Goal: Transaction & Acquisition: Purchase product/service

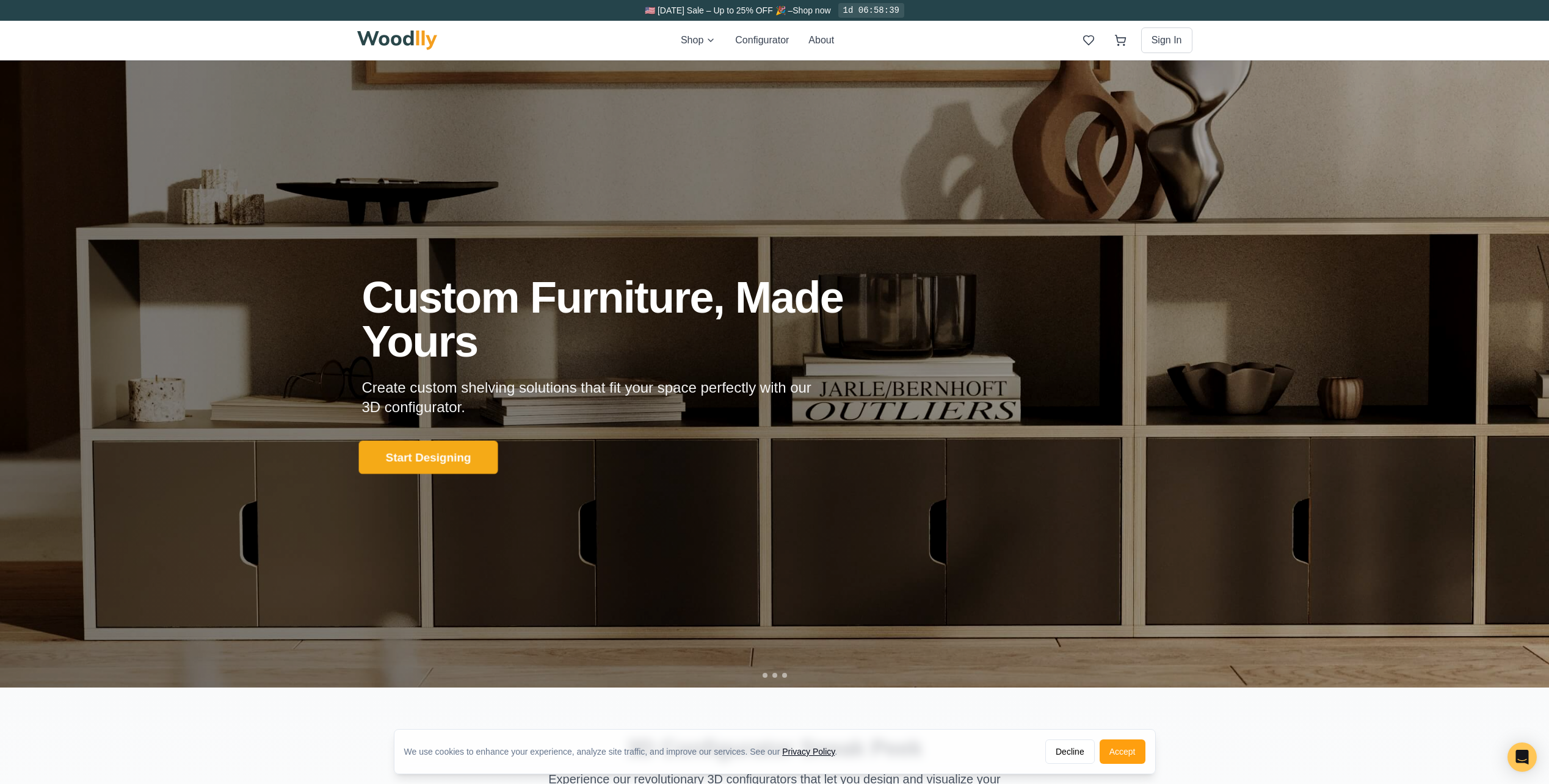
click at [459, 448] on button "Start Designing" at bounding box center [428, 457] width 139 height 34
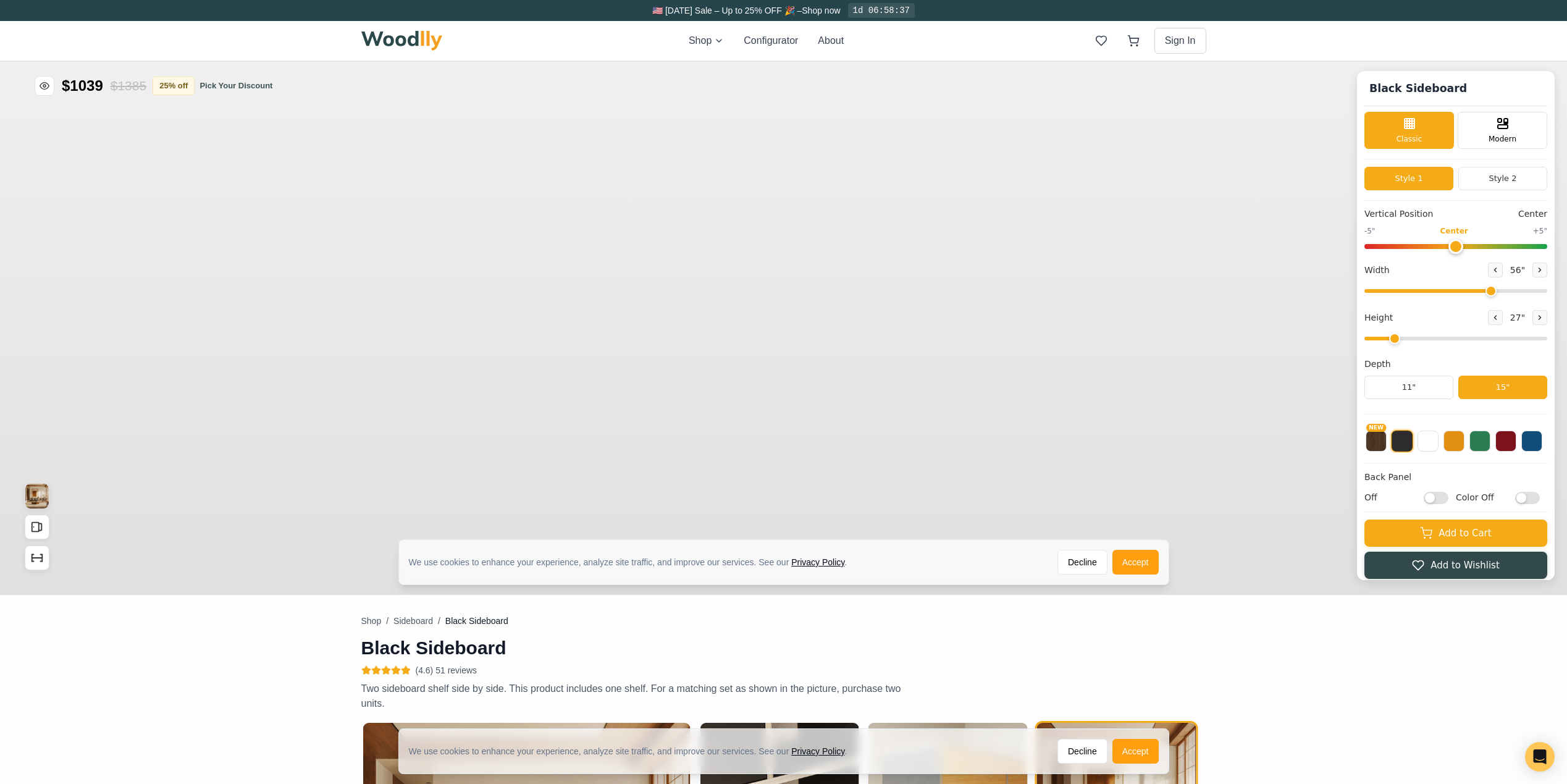
type input "56"
type input "2"
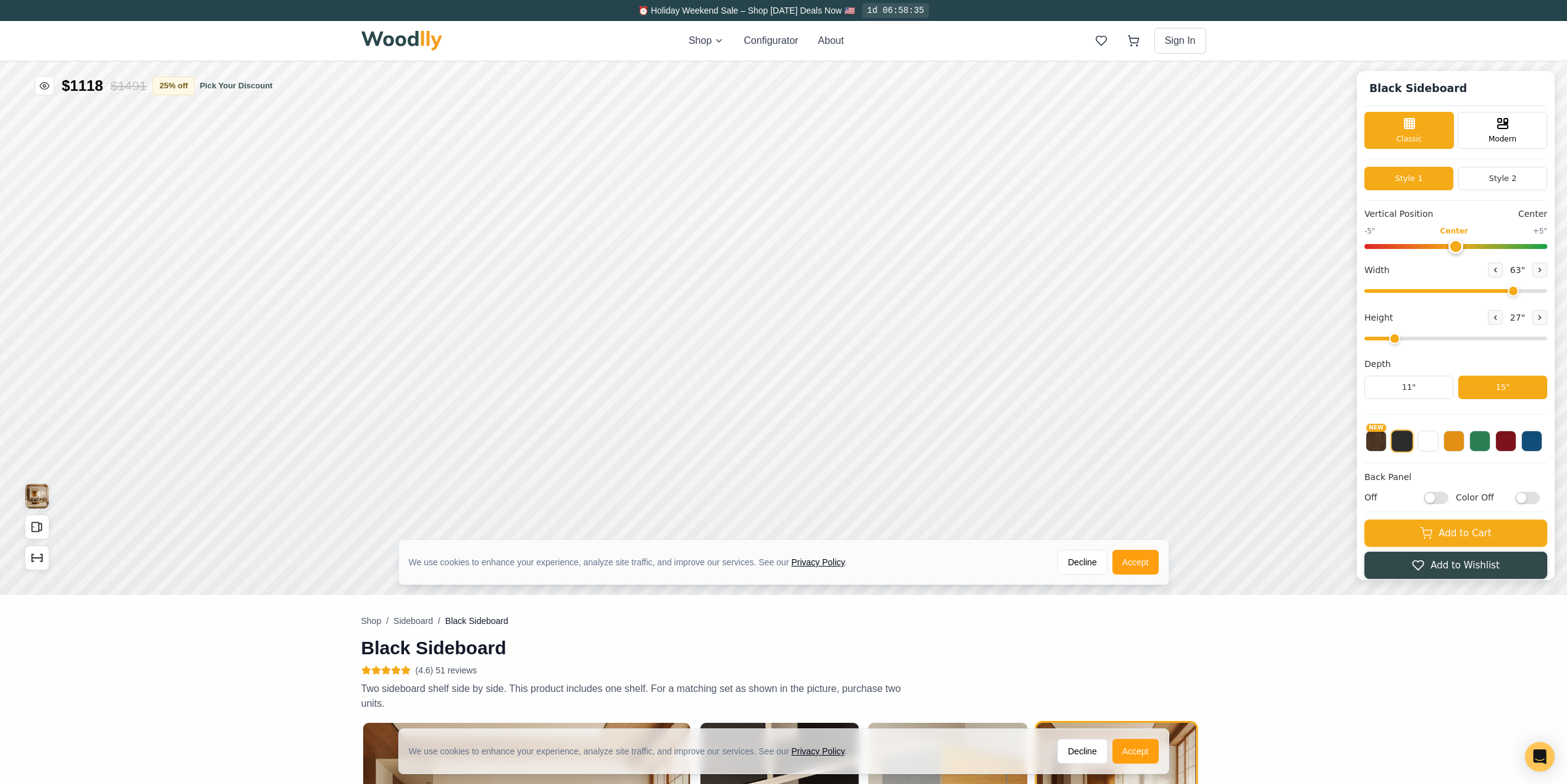
drag, startPoint x: 1497, startPoint y: 294, endPoint x: 1519, endPoint y: 293, distance: 22.0
click at [1519, 293] on input "range" at bounding box center [1456, 291] width 182 height 4
type input "62"
click at [1517, 290] on input "range" at bounding box center [1456, 291] width 182 height 4
type input "2"
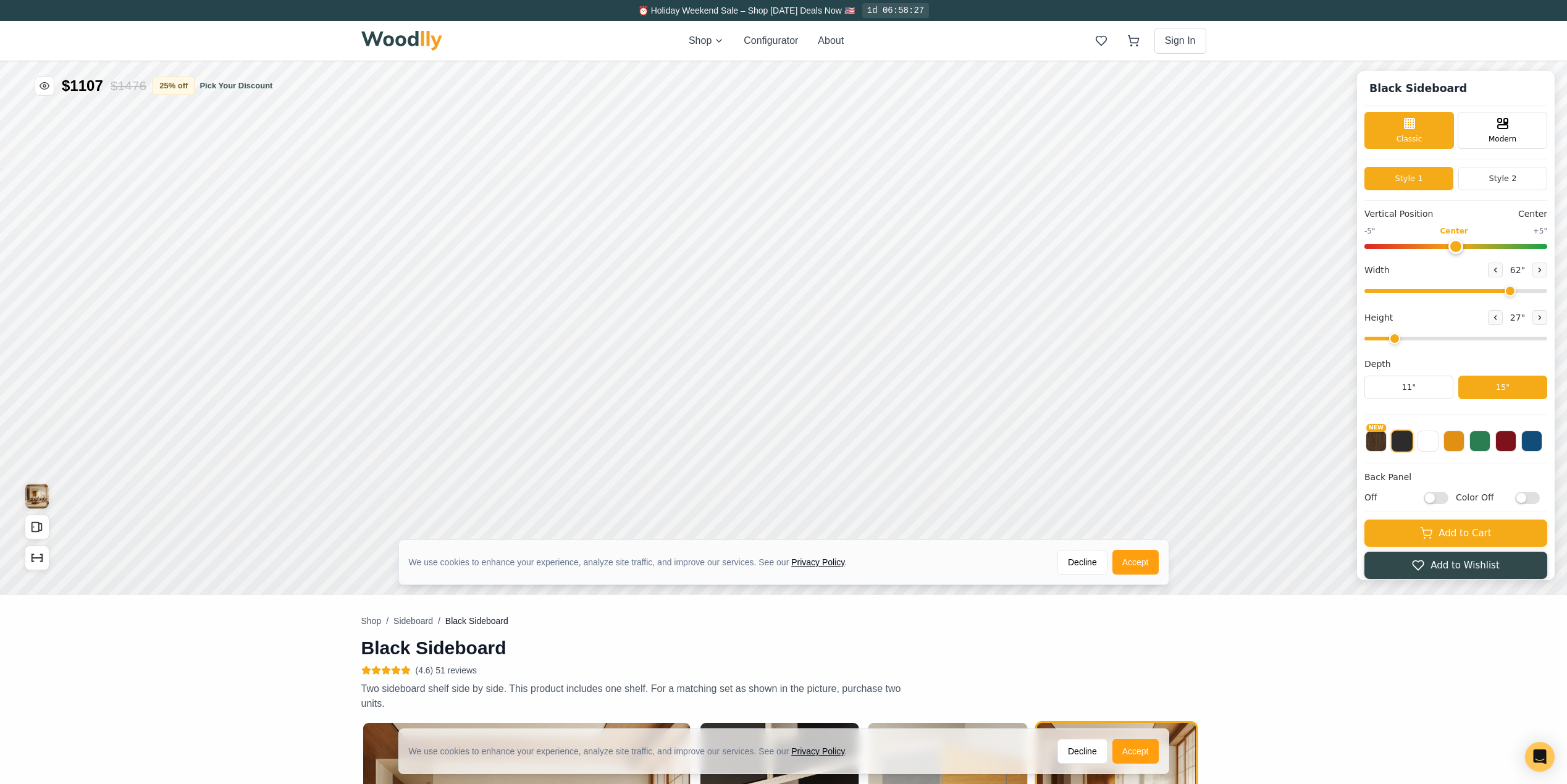
click at [1404, 336] on input "range" at bounding box center [1456, 338] width 182 height 4
click at [1495, 180] on button "Style 2" at bounding box center [1503, 178] width 89 height 23
click at [1500, 124] on div "Modern" at bounding box center [1503, 129] width 90 height 37
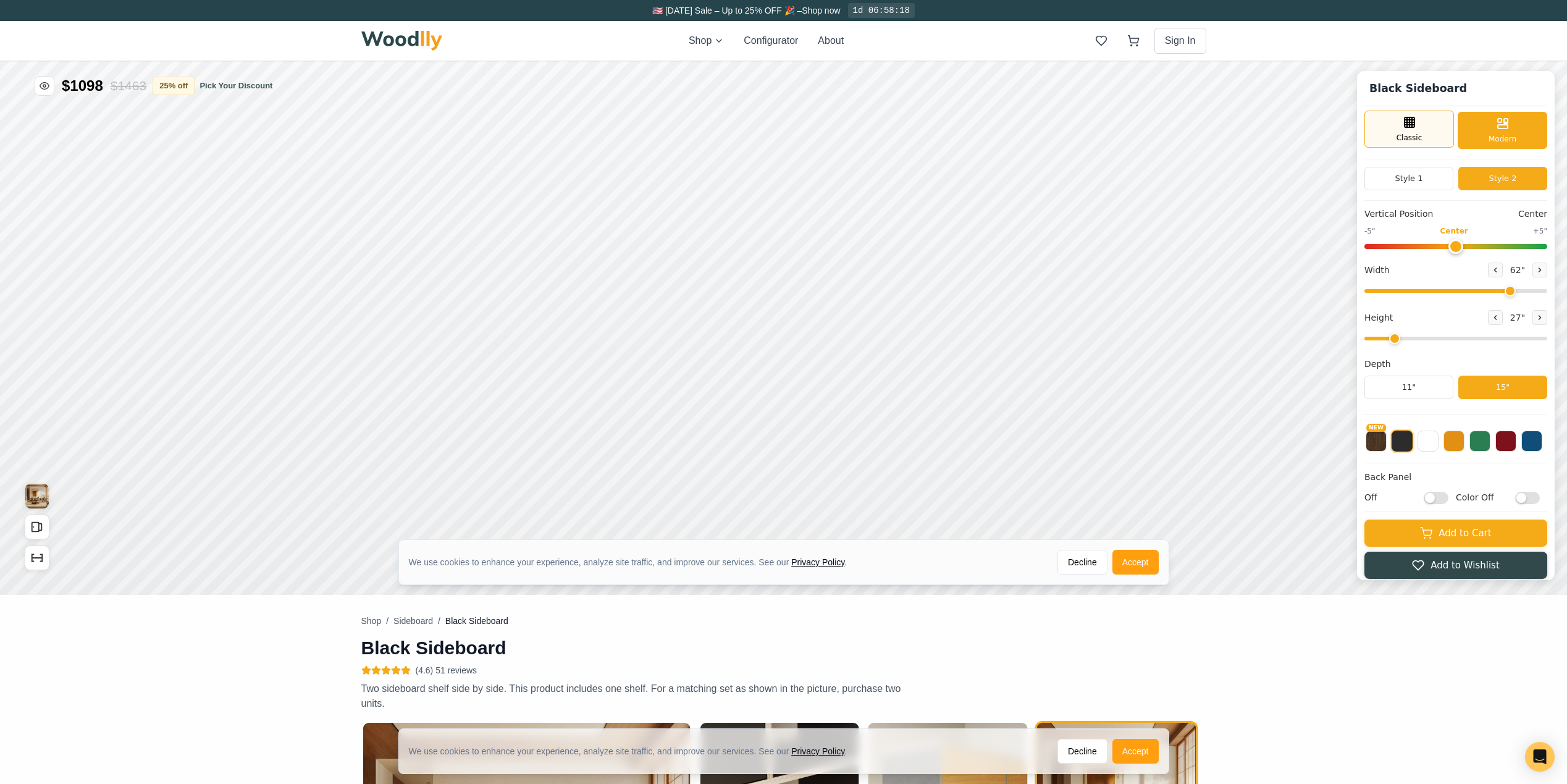
click at [1429, 138] on div "Classic" at bounding box center [1410, 129] width 90 height 37
click at [1494, 125] on div "Modern" at bounding box center [1503, 129] width 90 height 37
click at [1448, 126] on div "Classic" at bounding box center [1410, 129] width 90 height 37
click at [1439, 174] on button "Style 1" at bounding box center [1409, 178] width 89 height 23
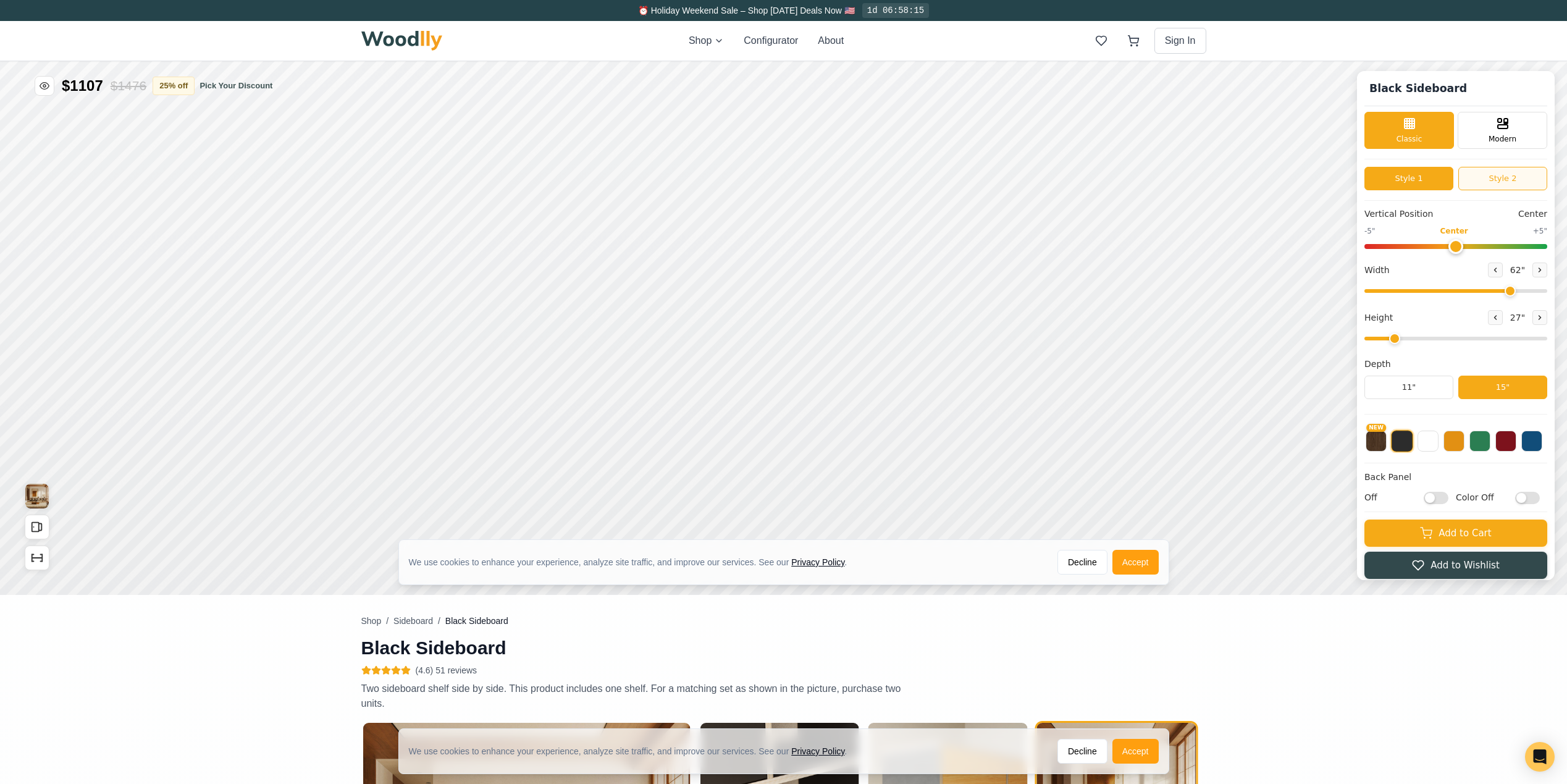
click at [1491, 176] on button "Style 2" at bounding box center [1503, 178] width 89 height 23
click at [1420, 181] on button "Style 1" at bounding box center [1409, 178] width 89 height 23
type input "0"
click at [1464, 249] on input "range" at bounding box center [1456, 246] width 182 height 5
click at [1441, 390] on button "11"" at bounding box center [1409, 387] width 89 height 23
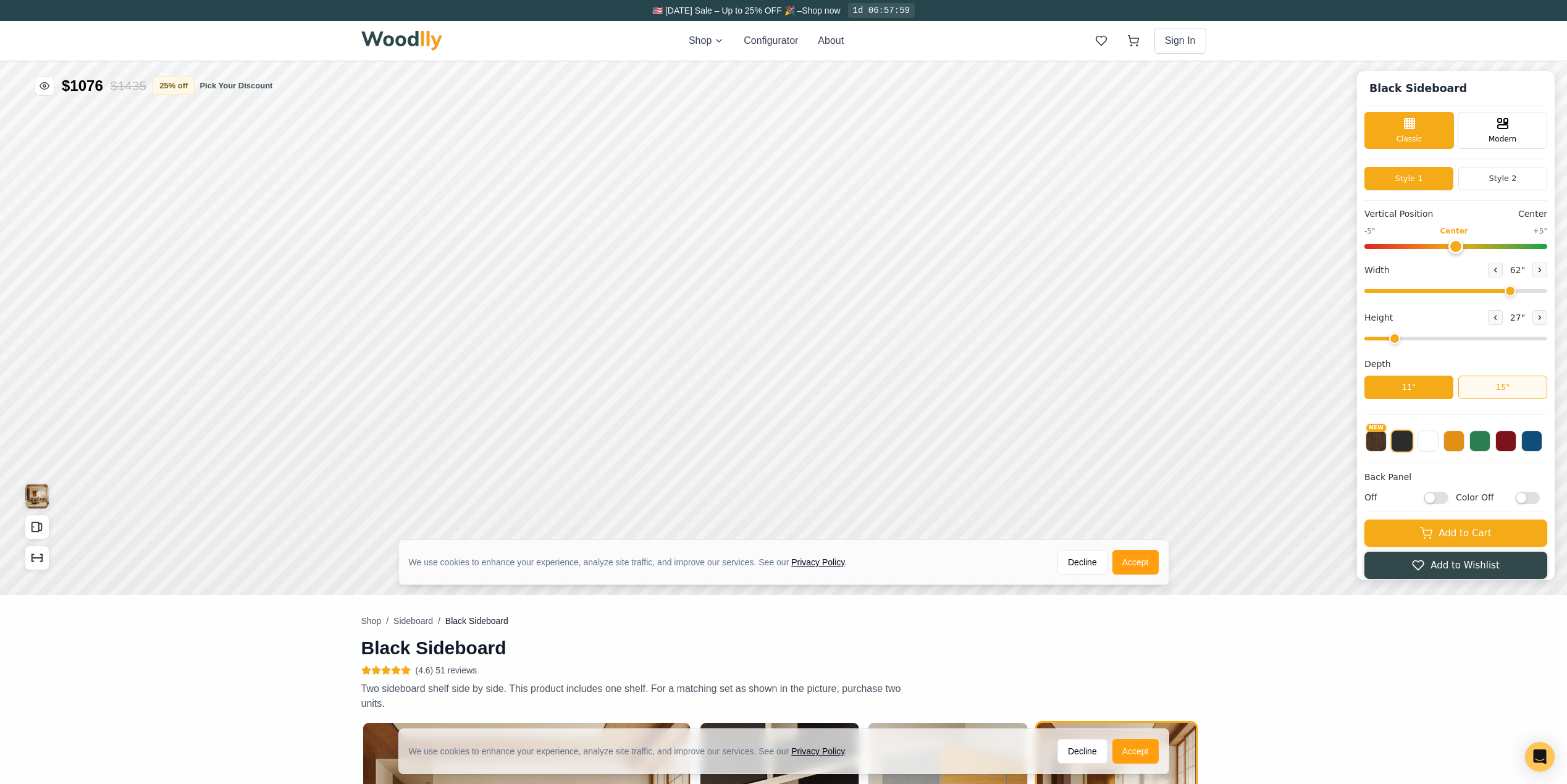
click at [1533, 388] on button "15"" at bounding box center [1503, 387] width 89 height 23
click at [1486, 439] on button at bounding box center [1480, 440] width 21 height 21
click at [1517, 437] on button at bounding box center [1507, 440] width 21 height 21
click at [1515, 440] on button at bounding box center [1506, 441] width 22 height 22
click at [1536, 439] on button at bounding box center [1533, 440] width 21 height 21
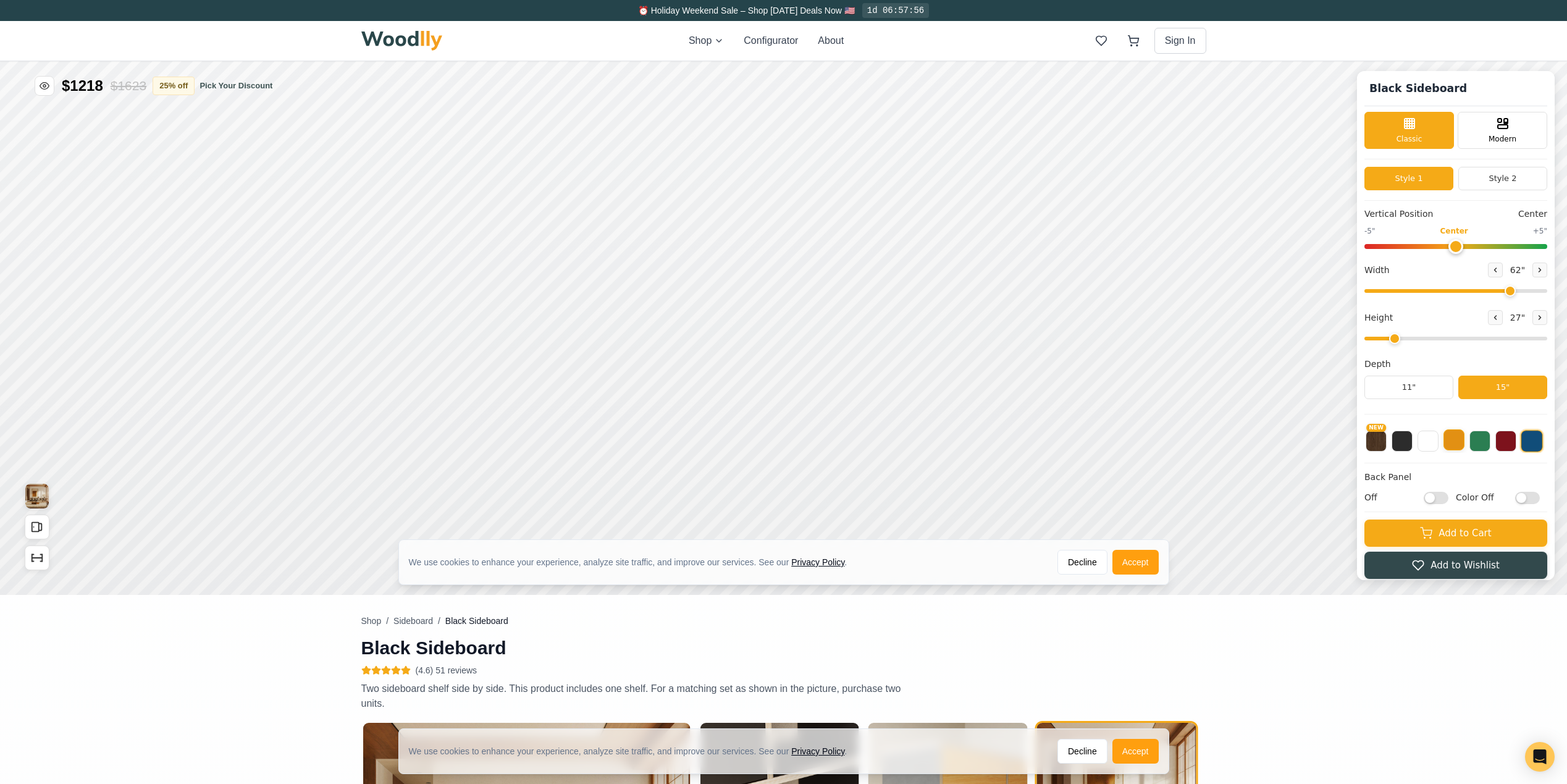
click at [1465, 448] on button at bounding box center [1455, 440] width 21 height 21
click at [1407, 442] on button at bounding box center [1403, 439] width 21 height 21
click at [1387, 442] on button "NEW" at bounding box center [1377, 440] width 21 height 21
click at [1430, 443] on button at bounding box center [1428, 440] width 21 height 21
click at [1449, 499] on input "Off" at bounding box center [1436, 496] width 24 height 13
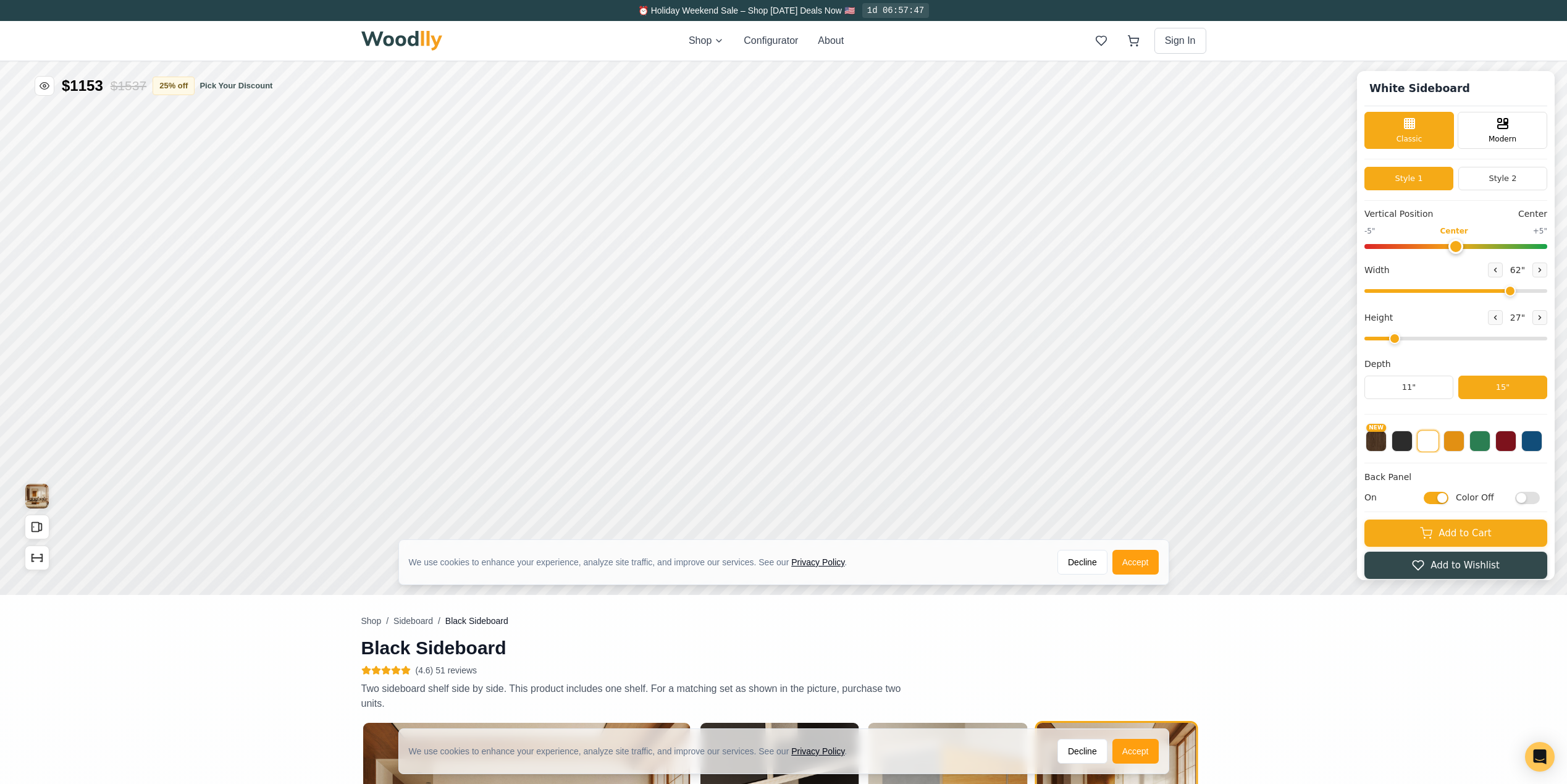
click at [1449, 499] on input "On" at bounding box center [1436, 496] width 24 height 13
click at [1449, 499] on input "Off" at bounding box center [1436, 496] width 24 height 13
checkbox input "true"
click at [1443, 532] on button "Add to Cart" at bounding box center [1456, 531] width 182 height 27
click at [1138, 39] on icon at bounding box center [1134, 40] width 13 height 13
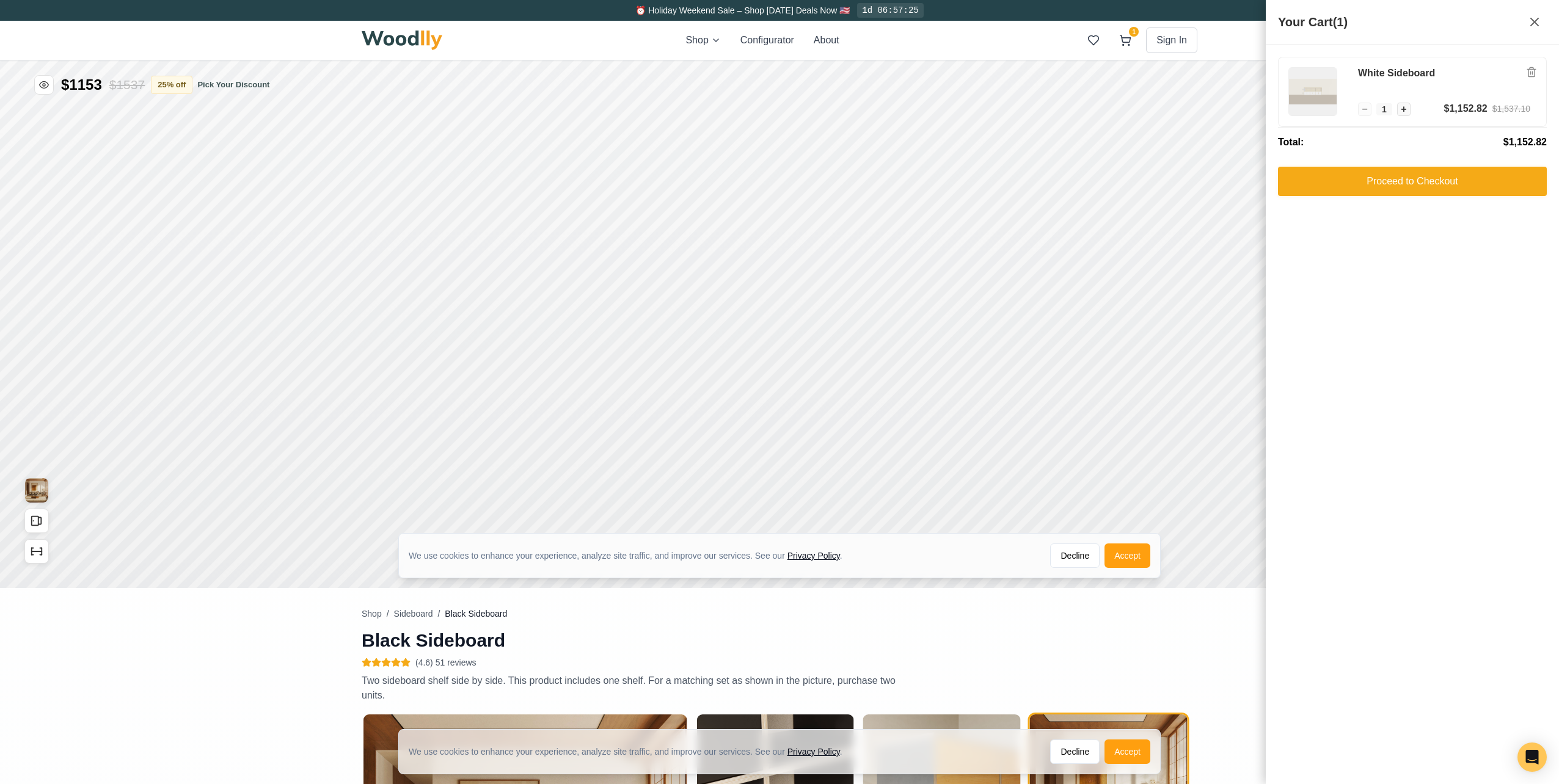
click at [1533, 14] on button at bounding box center [1534, 21] width 24 height 24
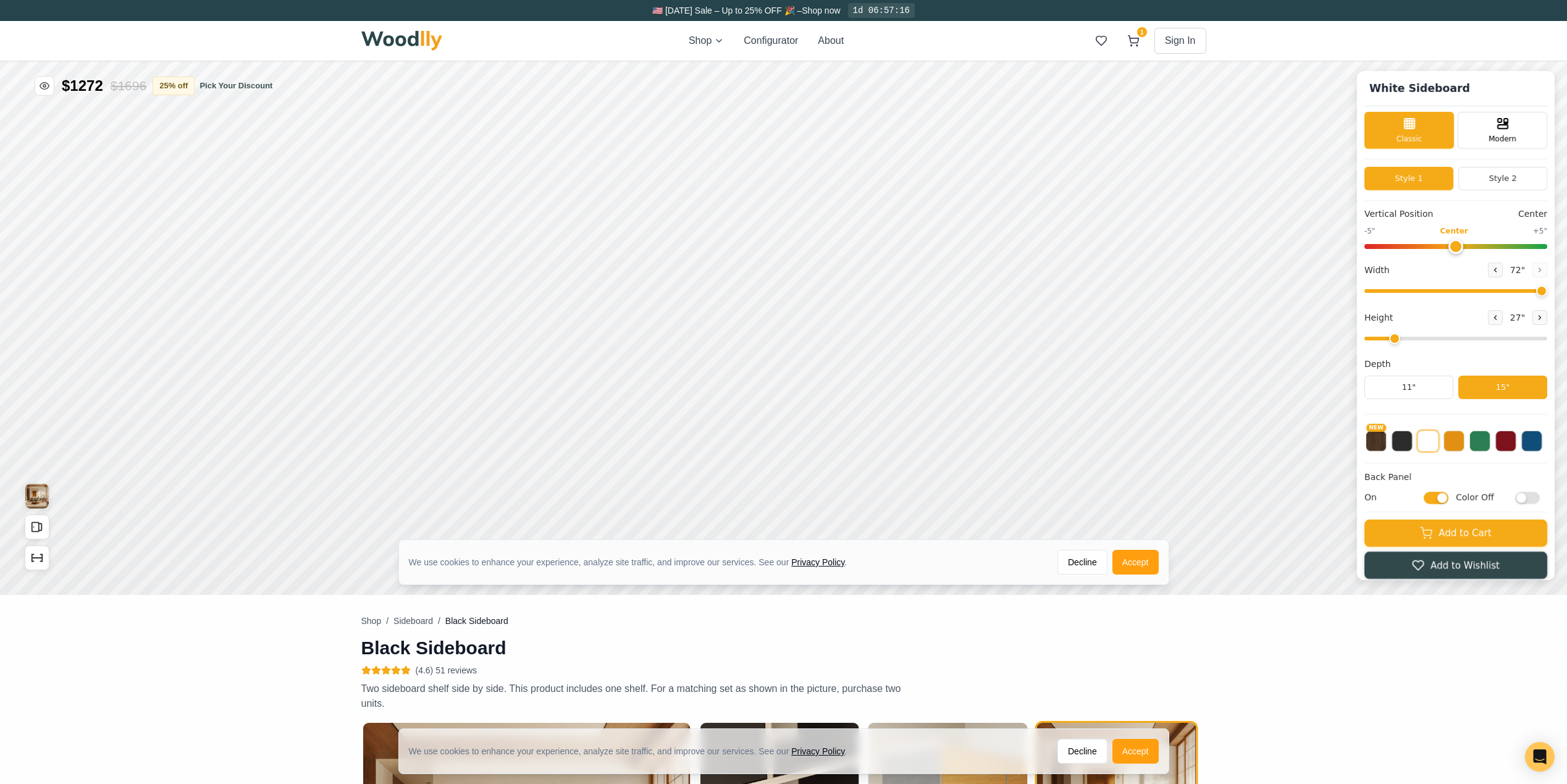
drag, startPoint x: 1518, startPoint y: 291, endPoint x: 1571, endPoint y: 289, distance: 53.0
type input "72"
click at [1547, 289] on input "range" at bounding box center [1456, 291] width 182 height 4
drag, startPoint x: 1402, startPoint y: 339, endPoint x: 1571, endPoint y: 392, distance: 177.1
click at [1547, 336] on input "range" at bounding box center [1456, 338] width 182 height 4
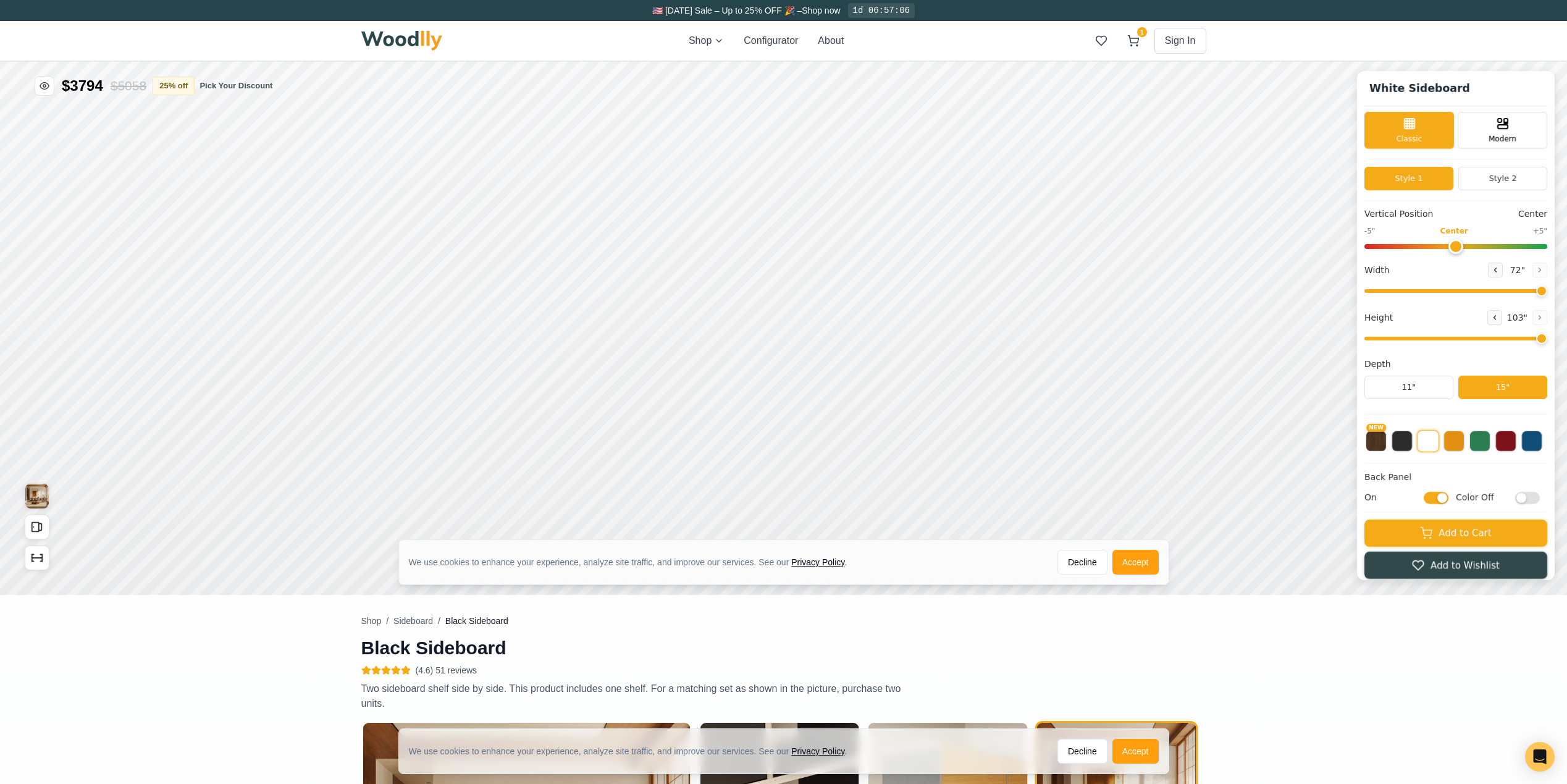
scroll to position [8, 0]
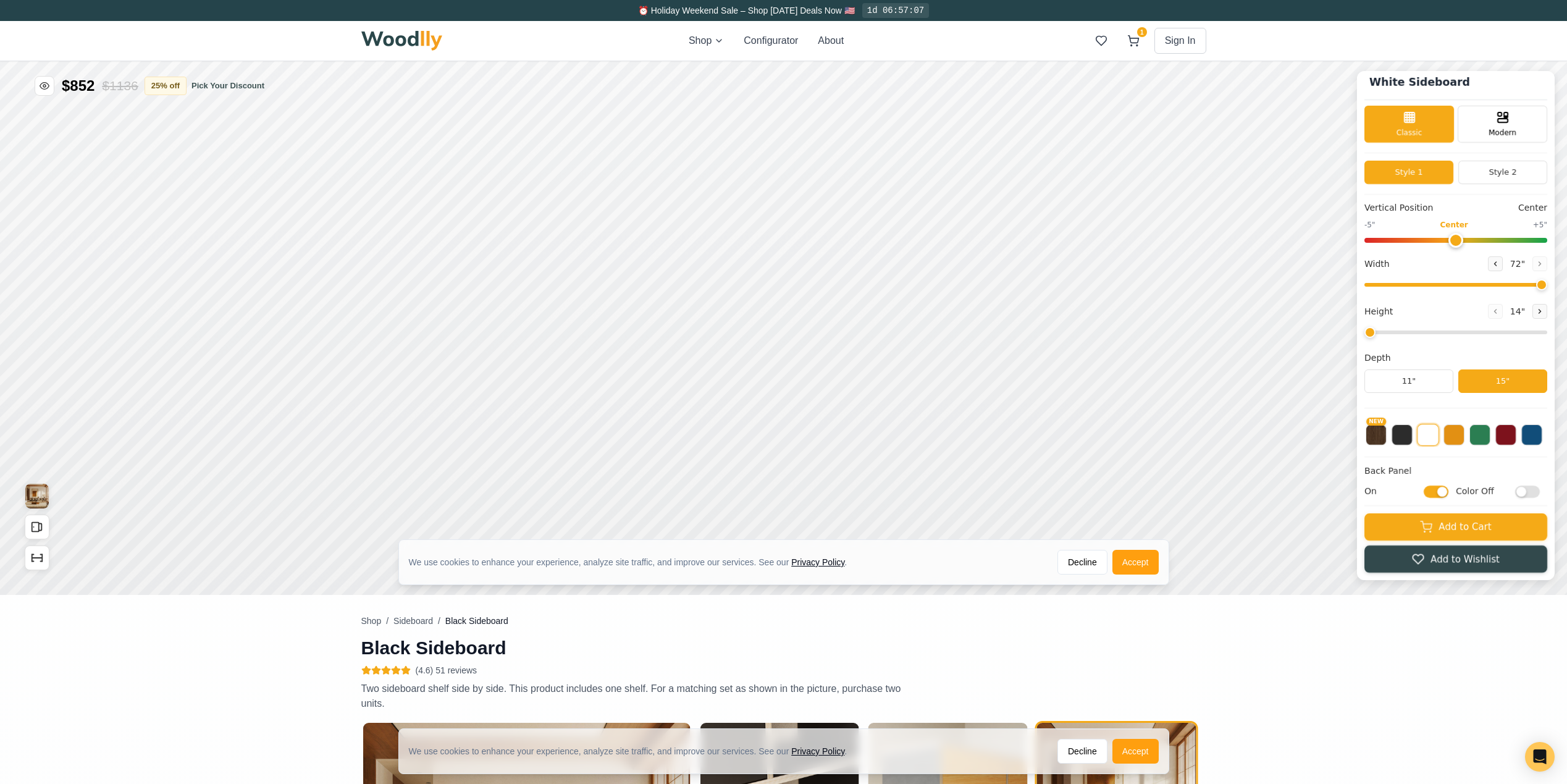
click at [1387, 333] on input "range" at bounding box center [1456, 333] width 182 height 4
drag, startPoint x: 1387, startPoint y: 333, endPoint x: 1401, endPoint y: 333, distance: 14.0
type input "2"
click at [1401, 333] on input "range" at bounding box center [1456, 333] width 182 height 4
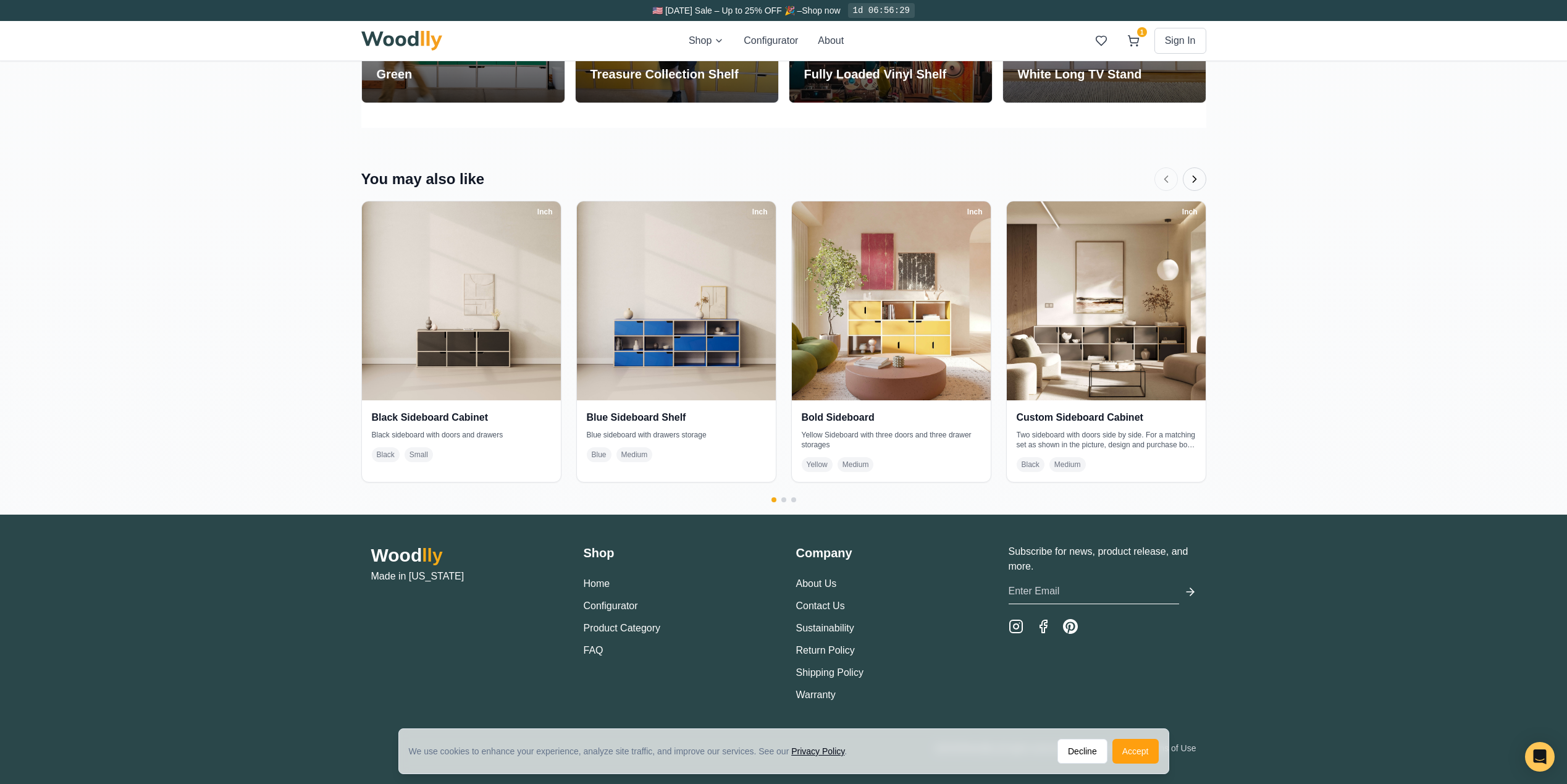
scroll to position [2576, 0]
